Goal: Information Seeking & Learning: Learn about a topic

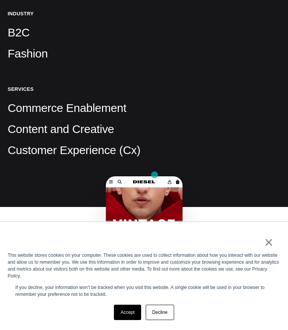
scroll to position [483, 0]
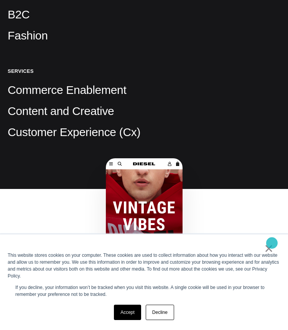
click at [271, 245] on link "×" at bounding box center [268, 248] width 9 height 7
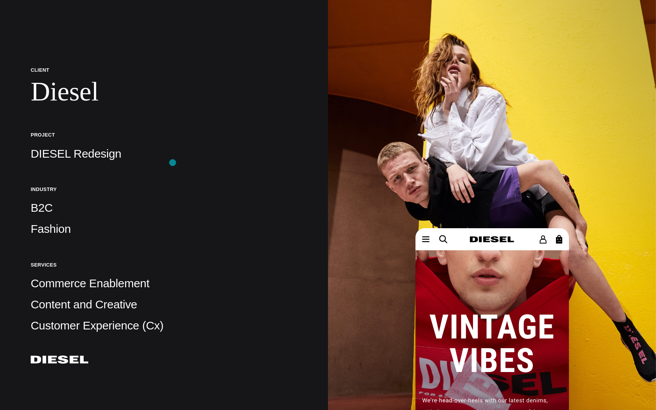
scroll to position [0, 0]
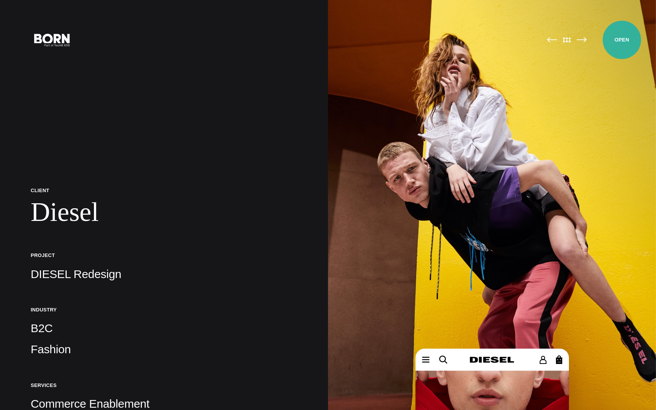
click at [288, 40] on button "Primary Menu" at bounding box center [620, 39] width 18 height 16
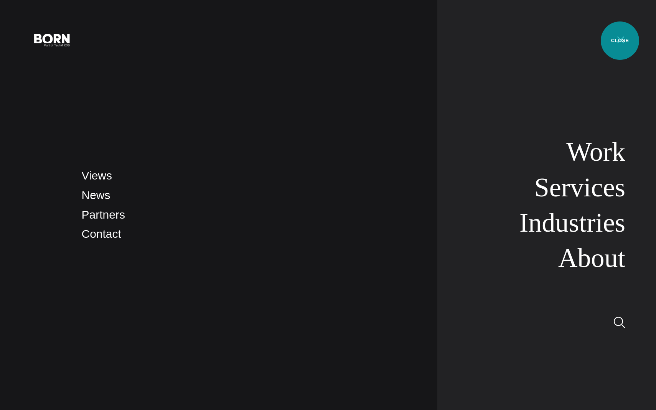
click at [288, 41] on button "Primary Menu" at bounding box center [620, 39] width 18 height 16
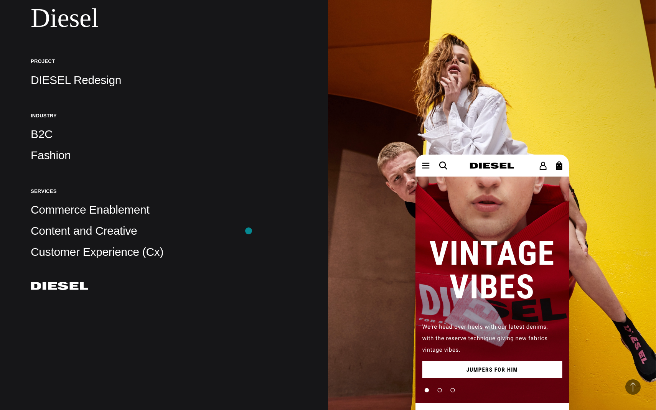
scroll to position [209, 0]
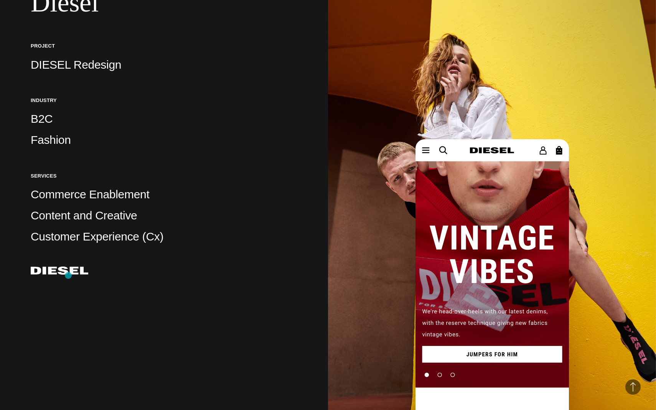
click at [69, 275] on div "Client Diesel Project DIESEL Redesign Industry B2C Fashion Services Commerce En…" at bounding box center [164, 128] width 266 height 301
click at [58, 138] on p "Fashion" at bounding box center [164, 139] width 266 height 15
click at [60, 140] on p "Fashion" at bounding box center [164, 139] width 266 height 15
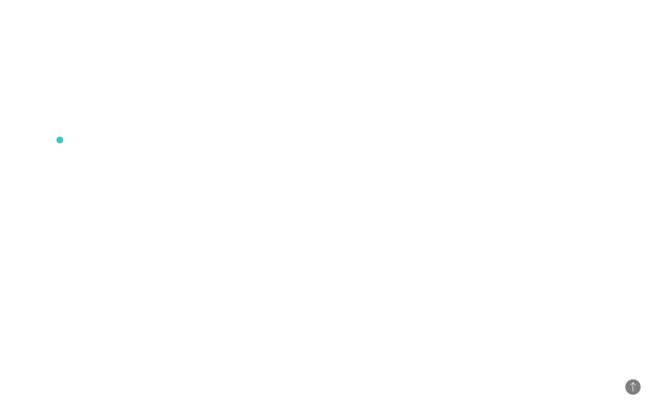
scroll to position [2053, 0]
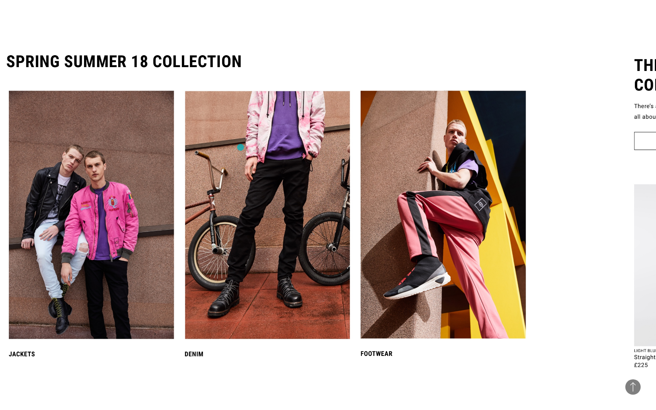
click at [240, 147] on img at bounding box center [267, 217] width 594 height 372
click at [194, 330] on img at bounding box center [267, 217] width 594 height 372
click at [196, 330] on img at bounding box center [267, 217] width 594 height 372
click at [228, 313] on img at bounding box center [267, 217] width 594 height 372
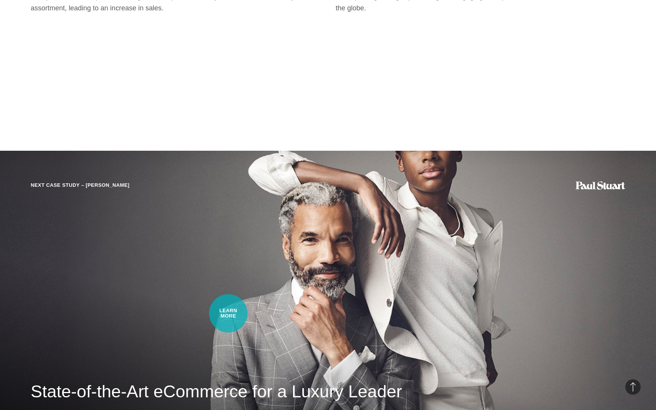
scroll to position [5598, 0]
